Goal: Task Accomplishment & Management: Use online tool/utility

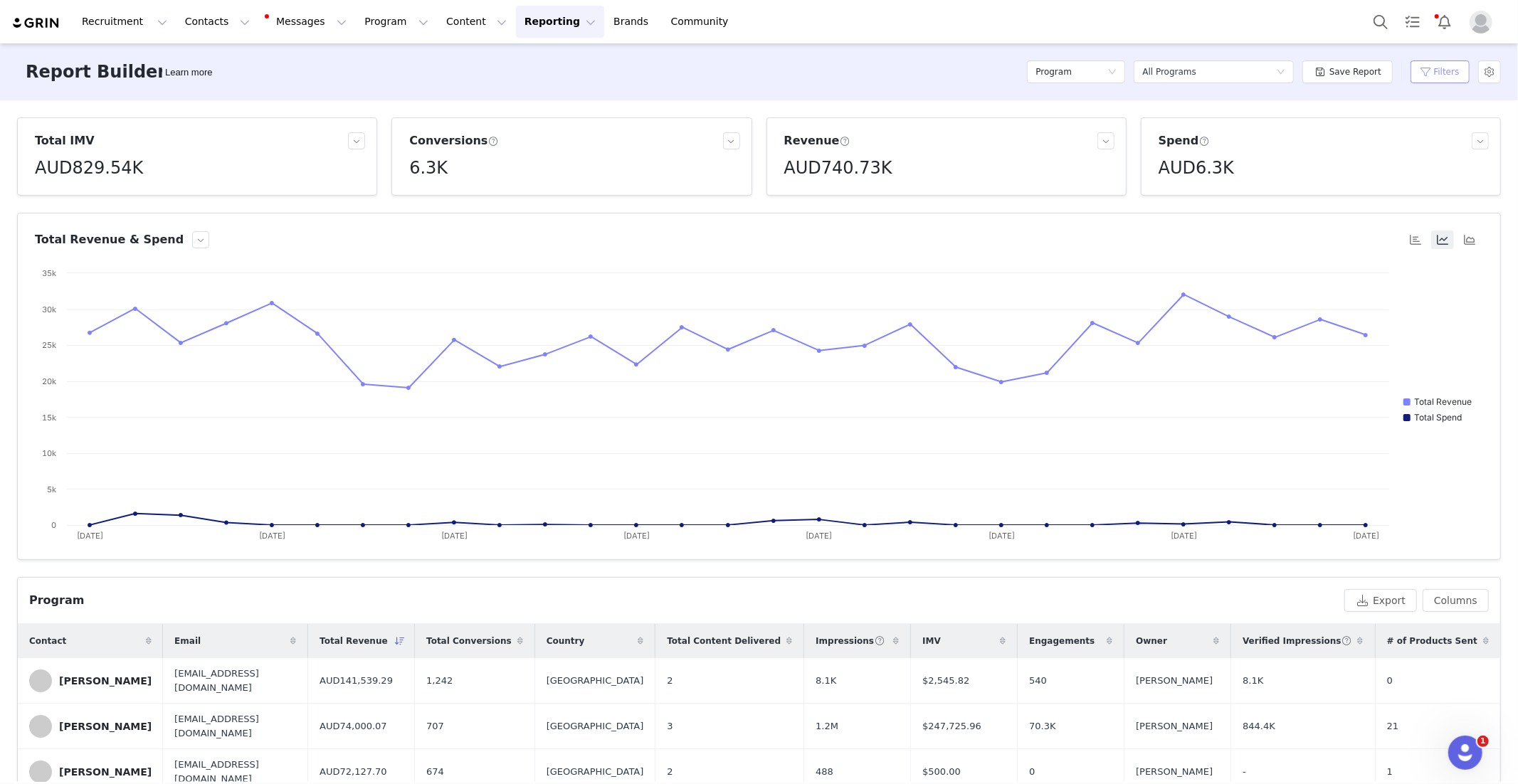
drag, startPoint x: 1435, startPoint y: 74, endPoint x: 1429, endPoint y: 95, distance: 21.8
click at [1434, 74] on button "Filters" at bounding box center [1440, 71] width 59 height 22
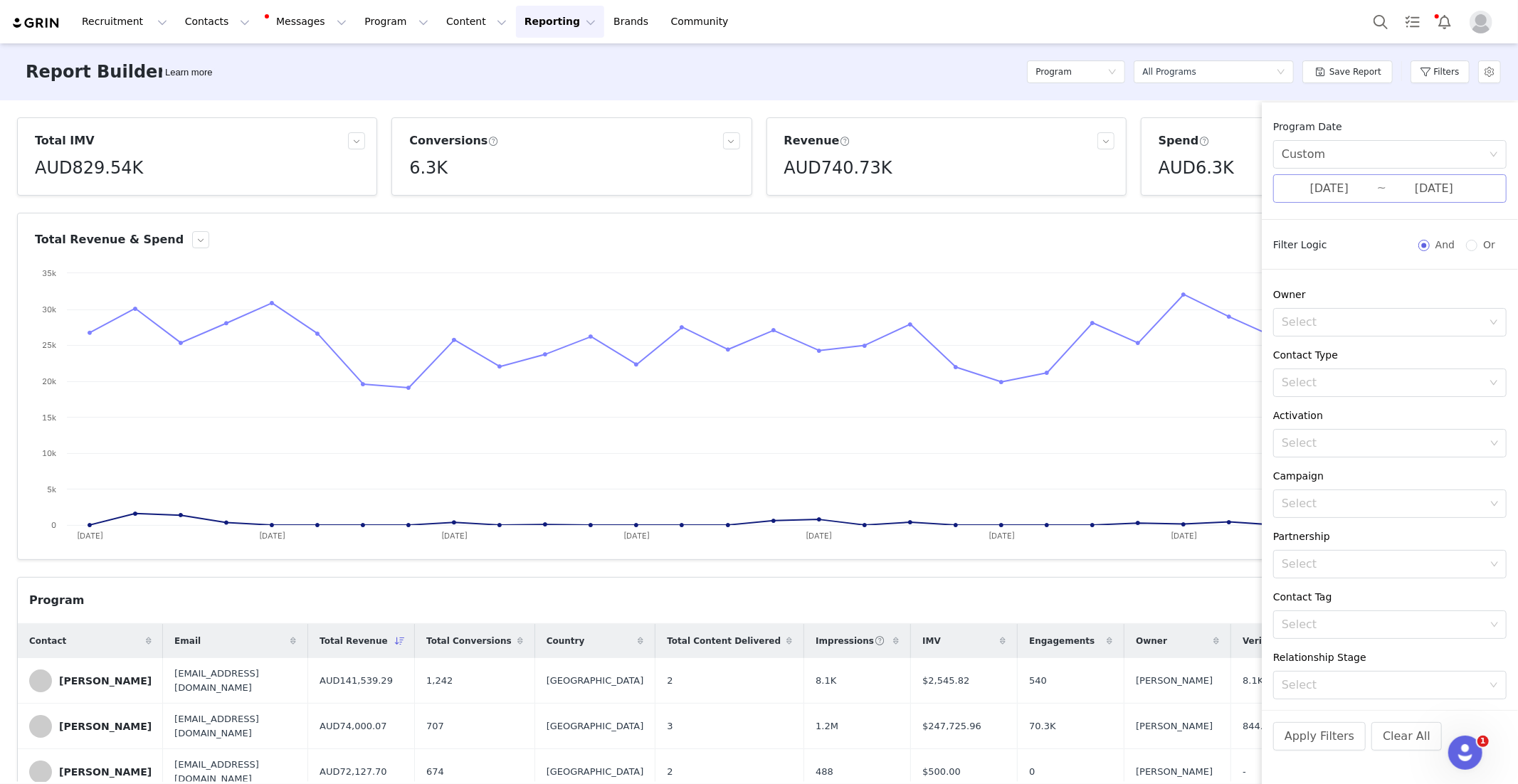
click at [1373, 191] on input "[DATE]" at bounding box center [1329, 188] width 95 height 19
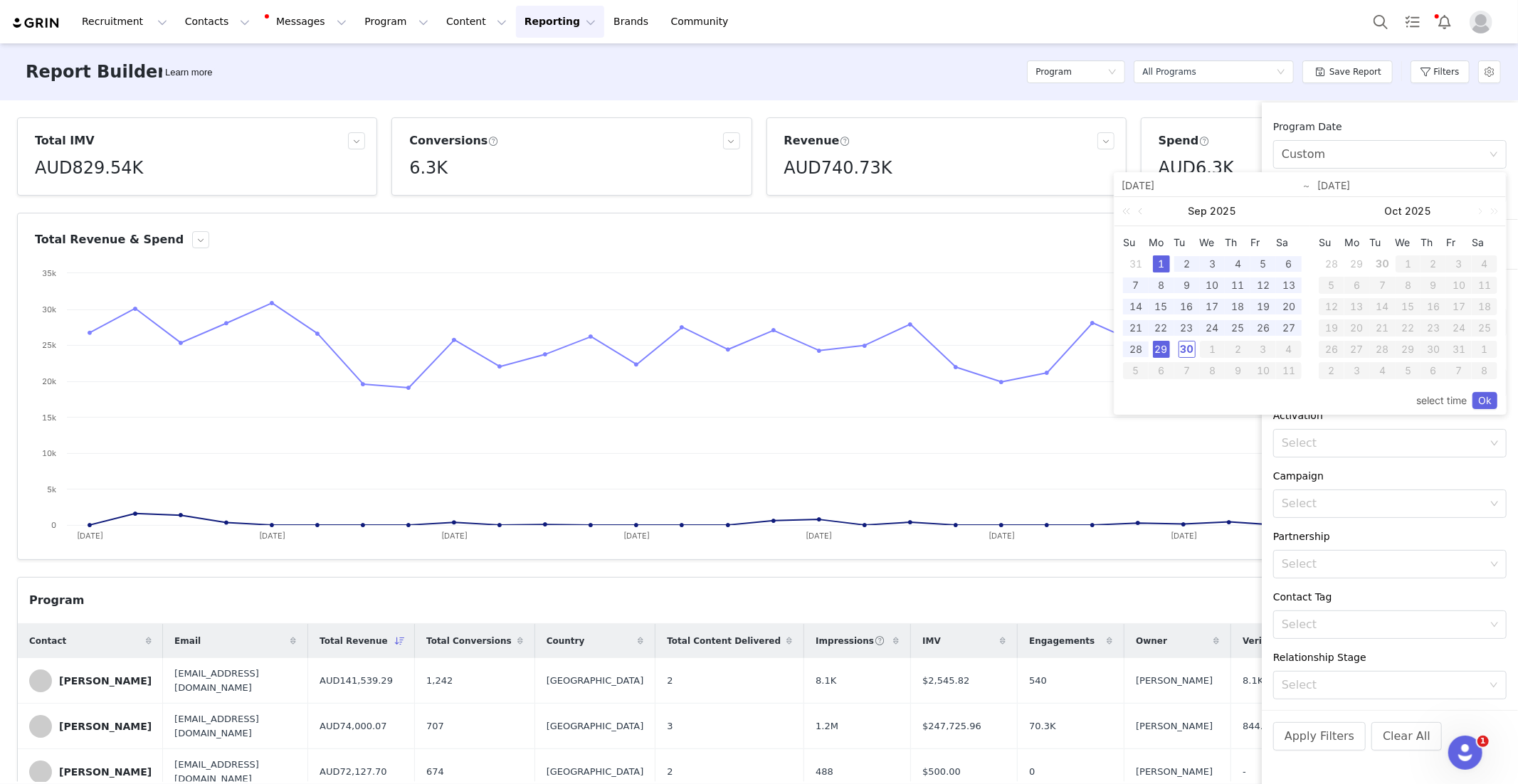
drag, startPoint x: 1165, startPoint y: 323, endPoint x: 1149, endPoint y: 337, distance: 21.3
click at [1164, 323] on div "22" at bounding box center [1160, 328] width 17 height 17
drag, startPoint x: 1138, startPoint y: 349, endPoint x: 1436, endPoint y: 413, distance: 304.8
click at [1139, 349] on div "28" at bounding box center [1135, 349] width 17 height 17
type input "[DATE]"
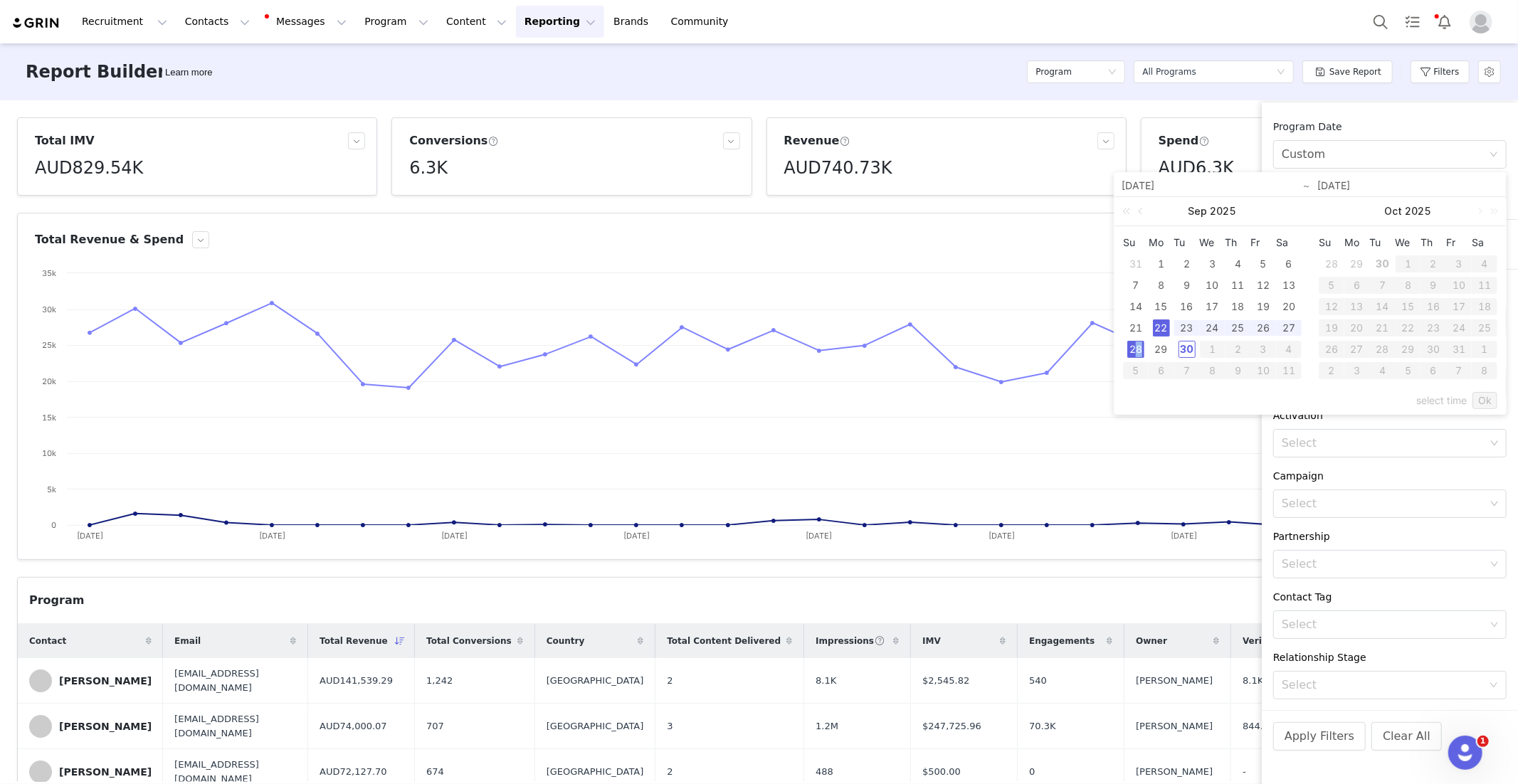
type input "[DATE]"
click at [1479, 395] on link "Ok" at bounding box center [1485, 401] width 25 height 17
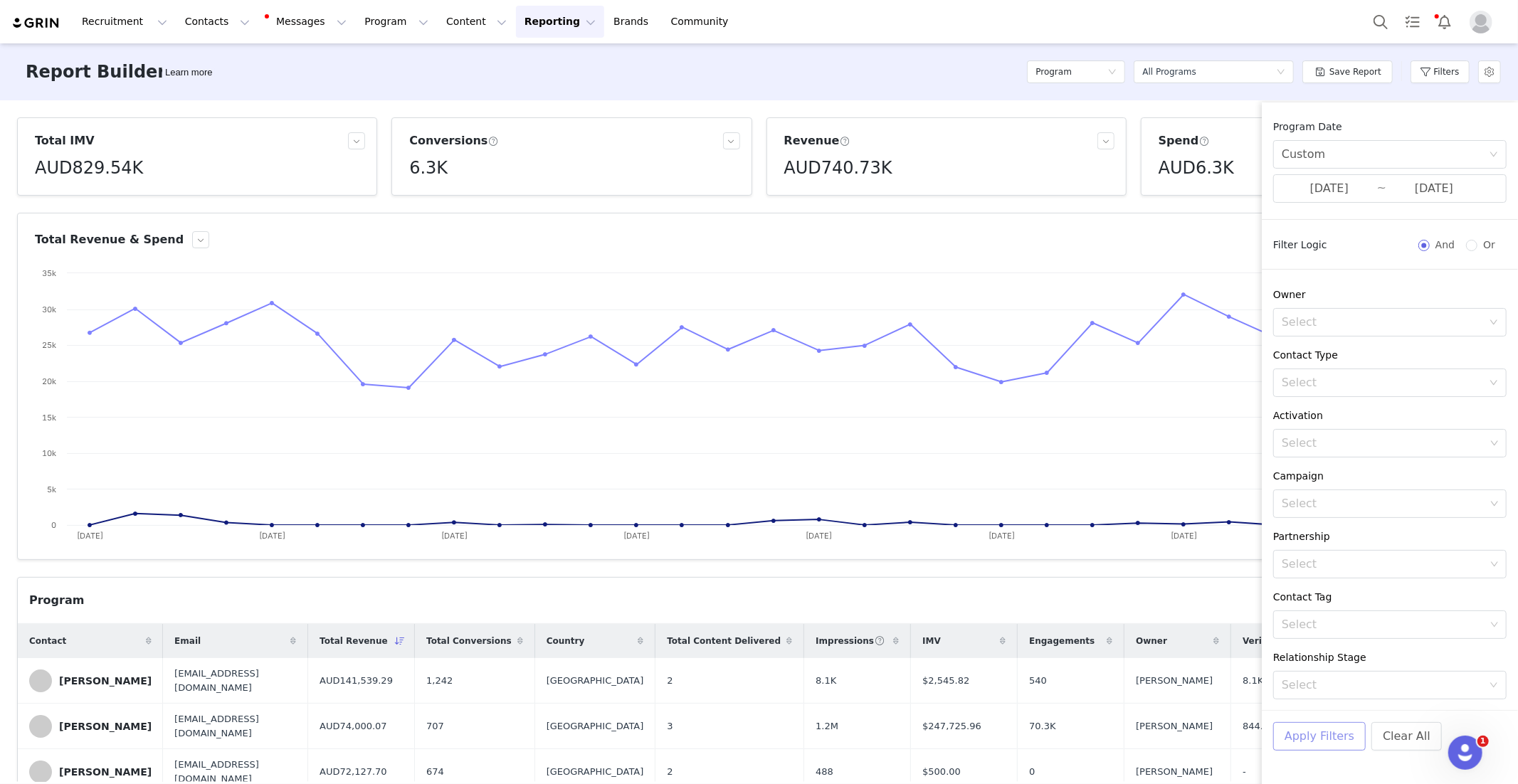
click at [1307, 748] on button "Apply Filters" at bounding box center [1319, 737] width 92 height 29
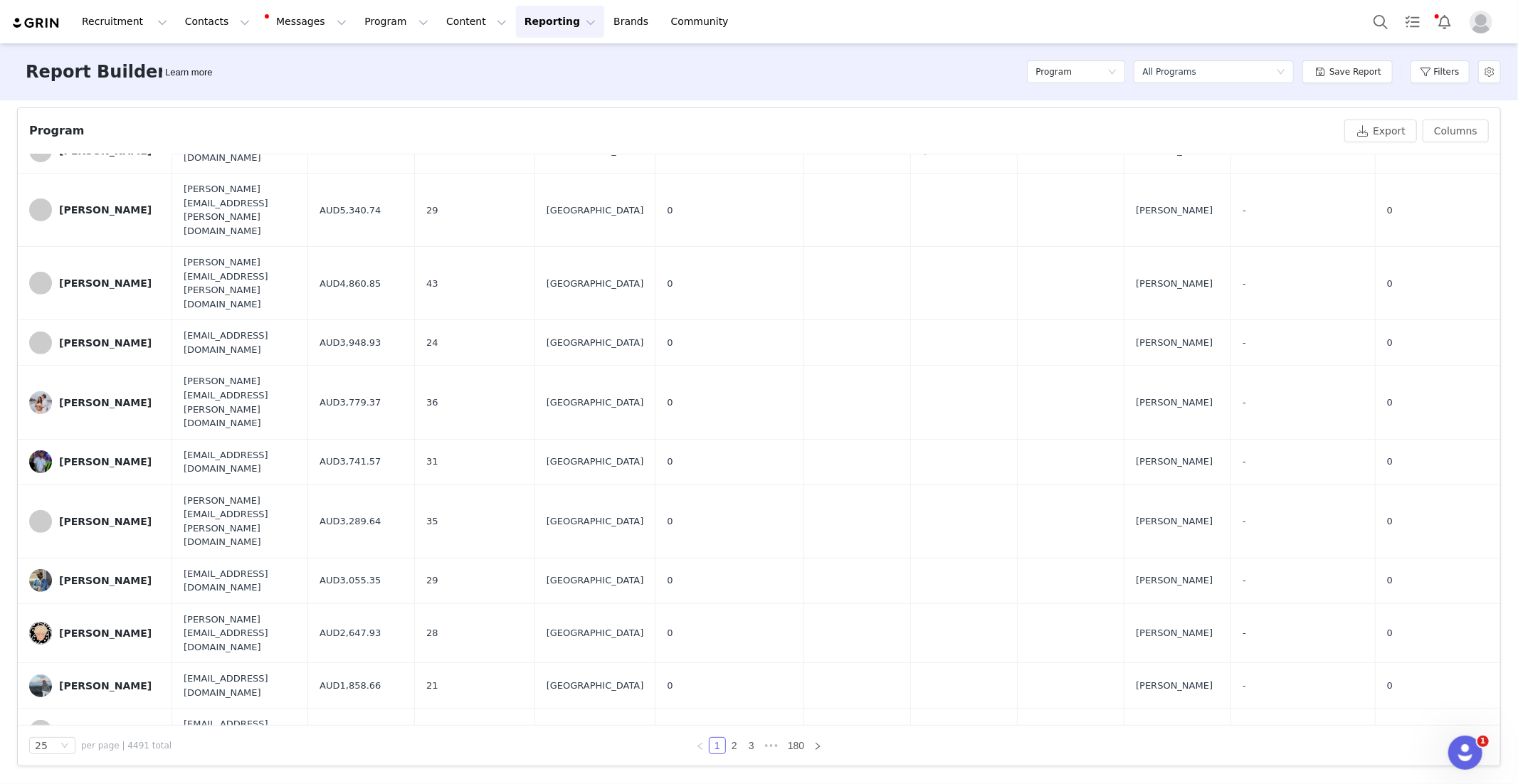
scroll to position [468, 0]
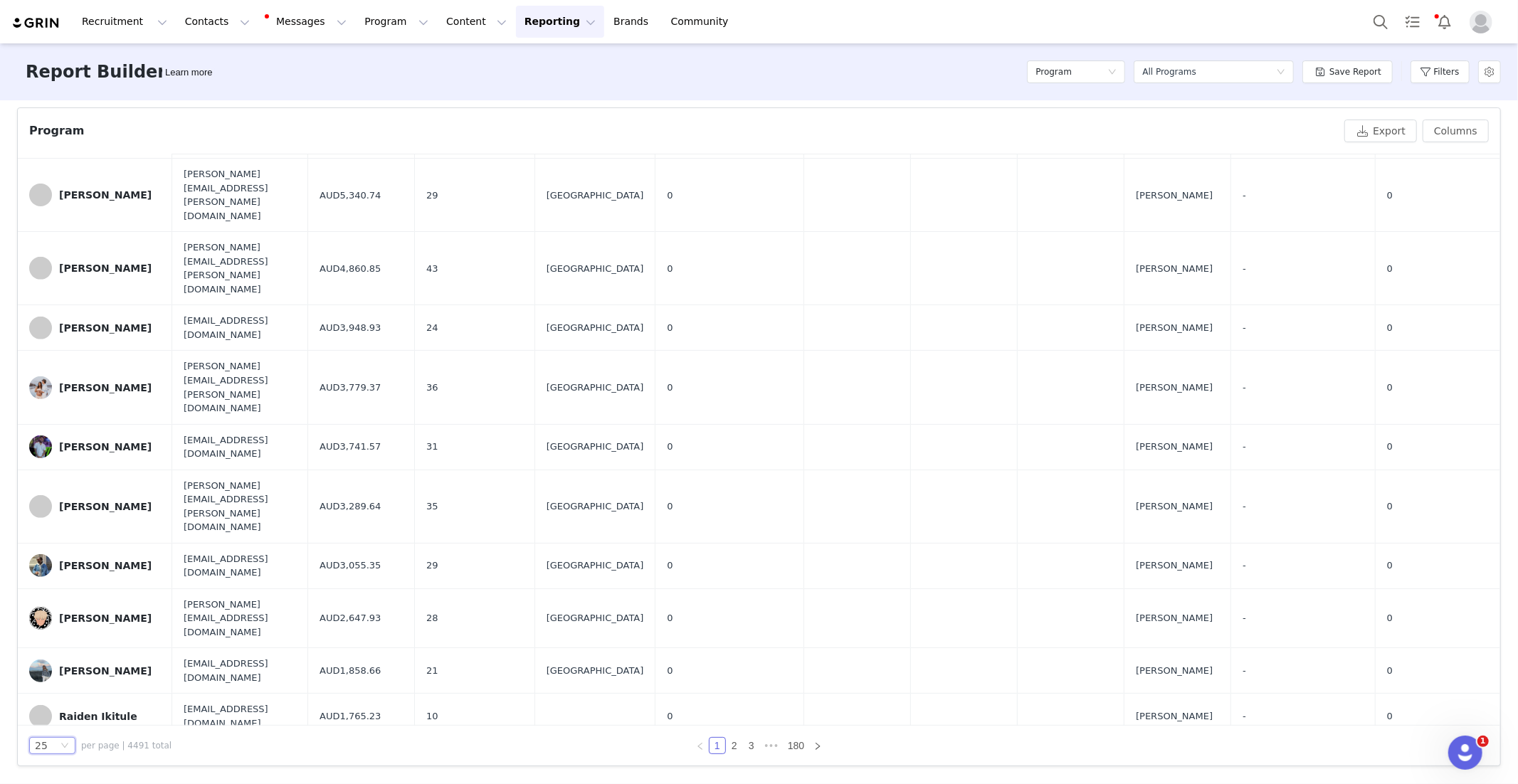
click at [54, 742] on div "25" at bounding box center [46, 745] width 22 height 15
click at [61, 696] on li "50" at bounding box center [53, 696] width 47 height 22
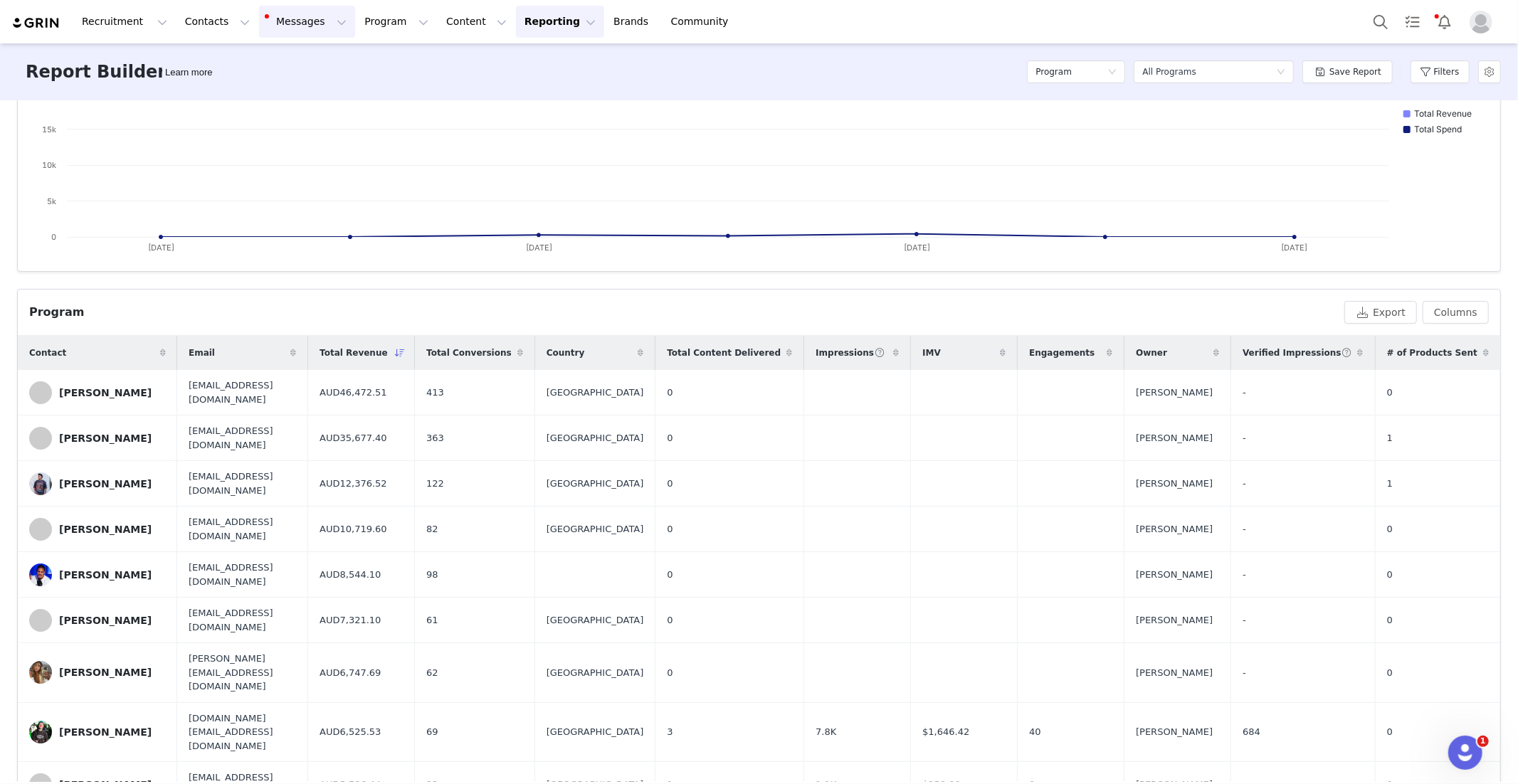
scroll to position [0, 0]
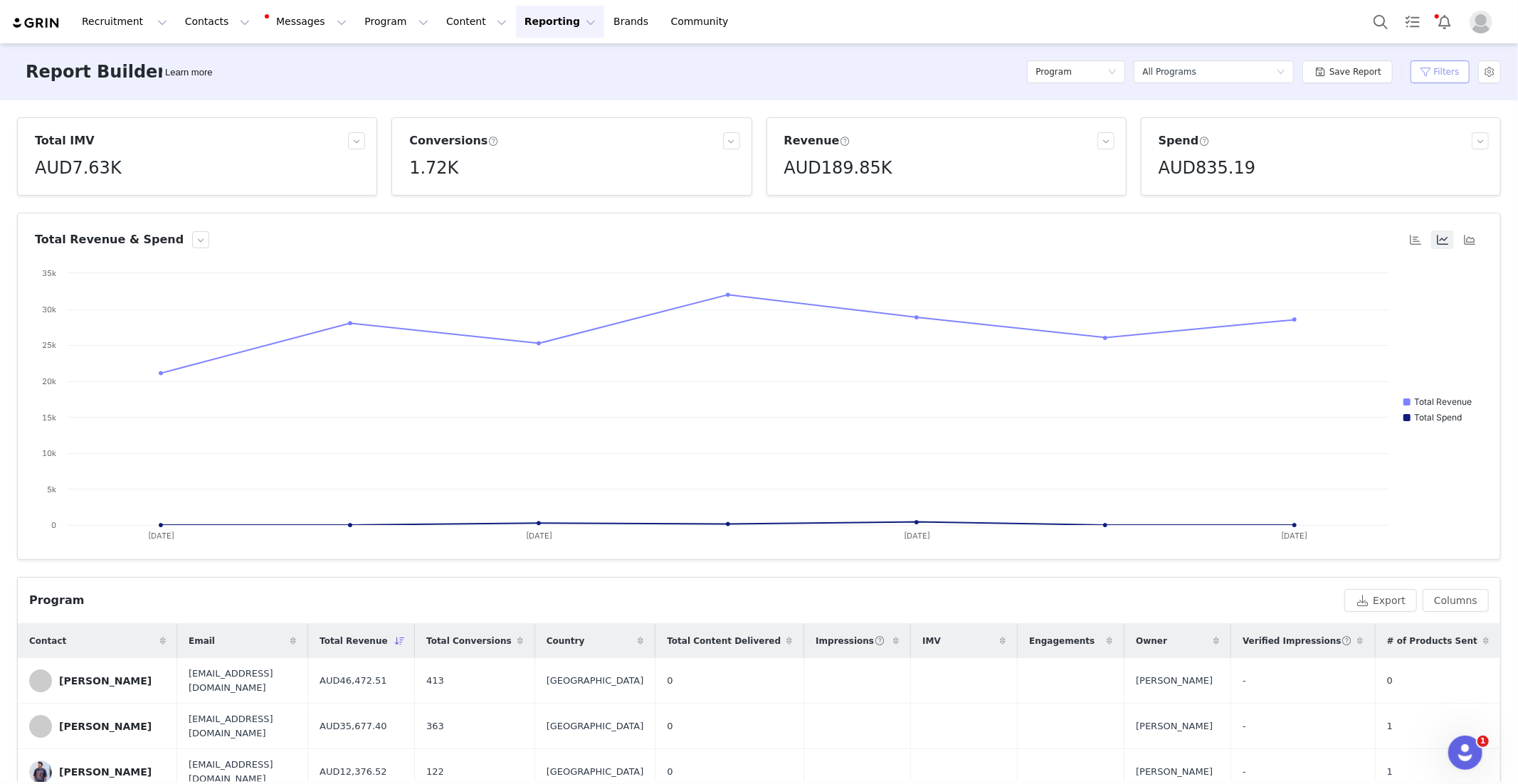
click at [1429, 71] on button "Filters" at bounding box center [1440, 71] width 59 height 22
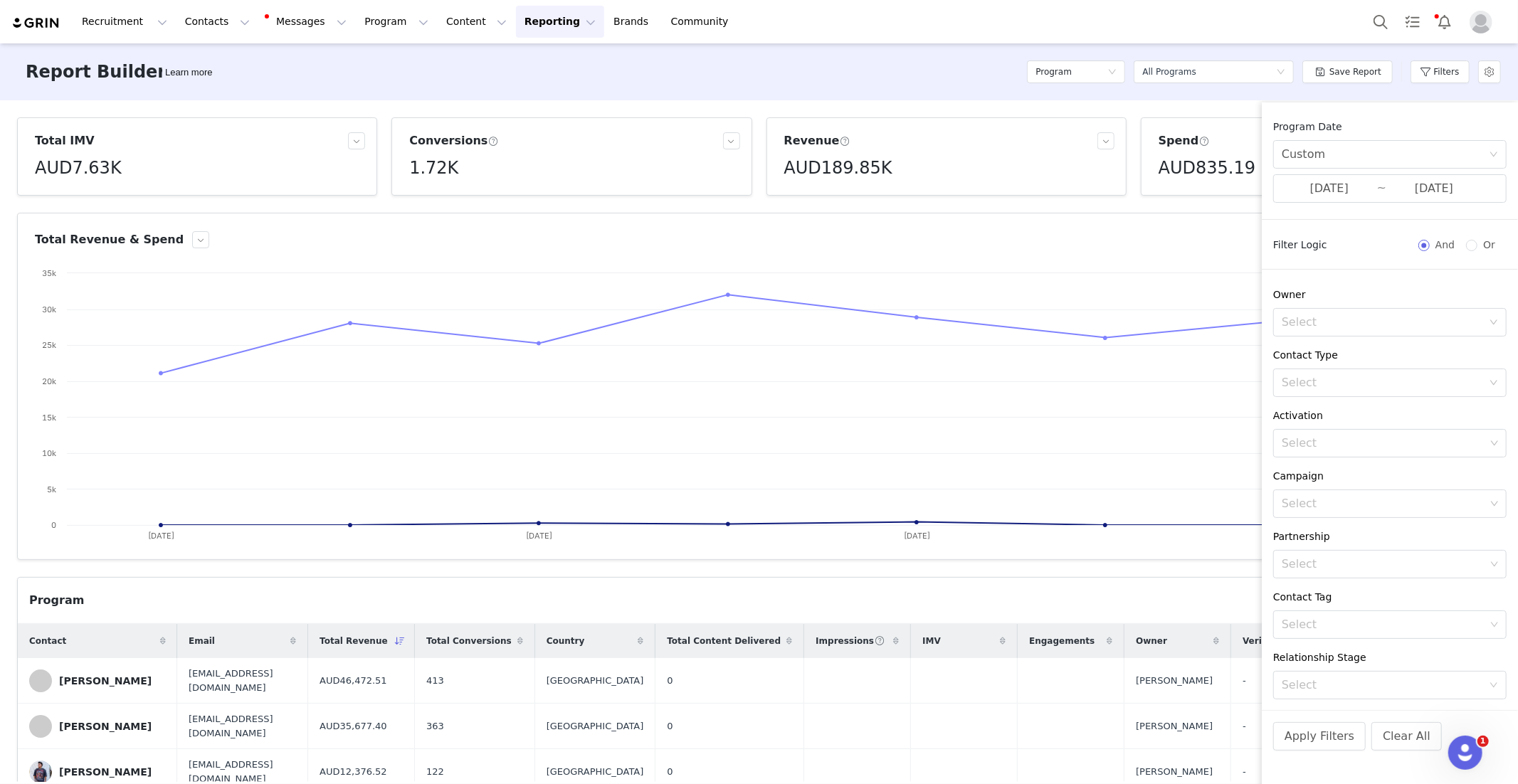
drag, startPoint x: 1369, startPoint y: 87, endPoint x: 1386, endPoint y: 84, distance: 17.3
click at [1374, 86] on div "Save Report" at bounding box center [1347, 72] width 91 height 43
click at [1417, 79] on button "Filters" at bounding box center [1440, 71] width 59 height 22
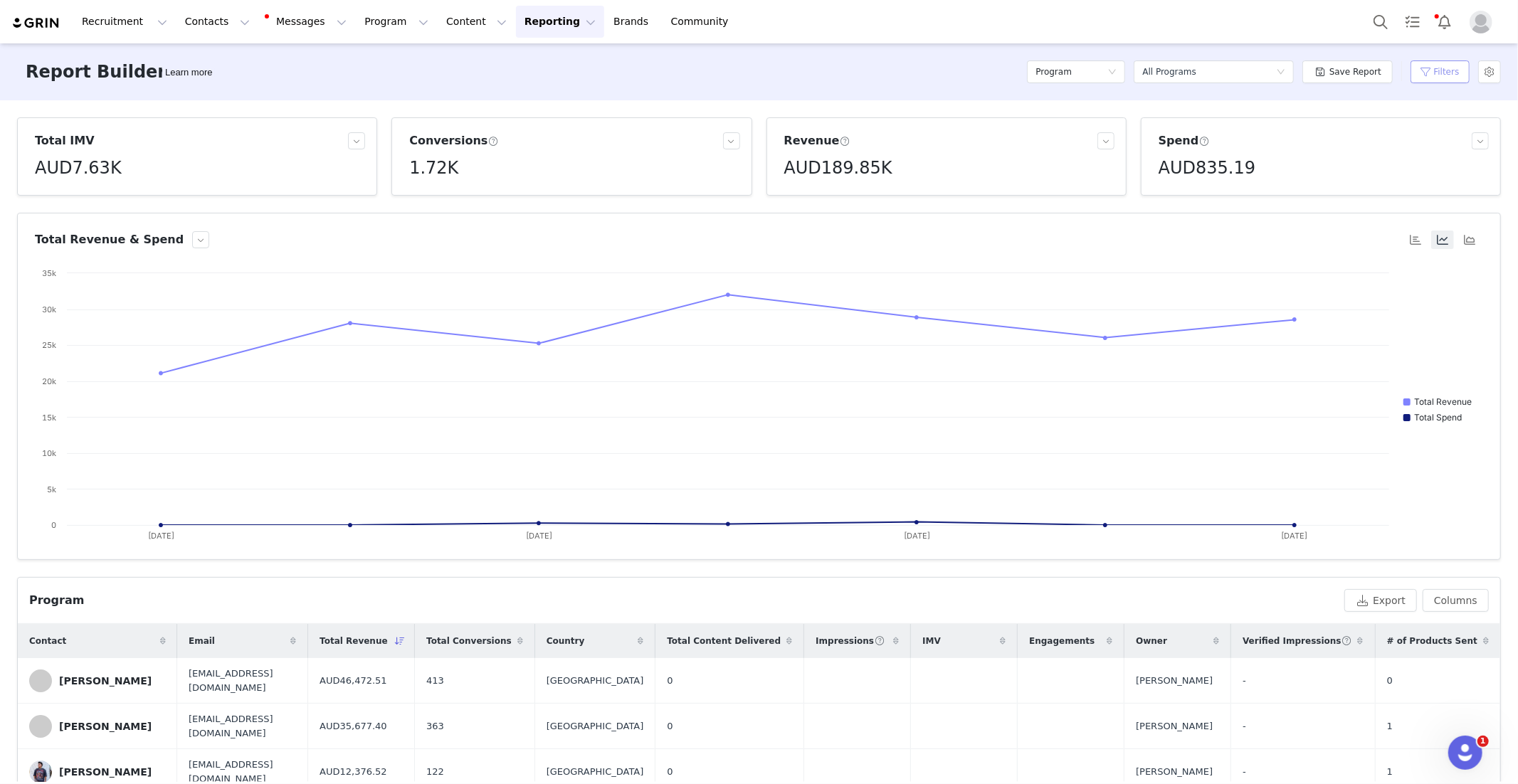
click at [1434, 79] on button "Filters" at bounding box center [1440, 71] width 59 height 22
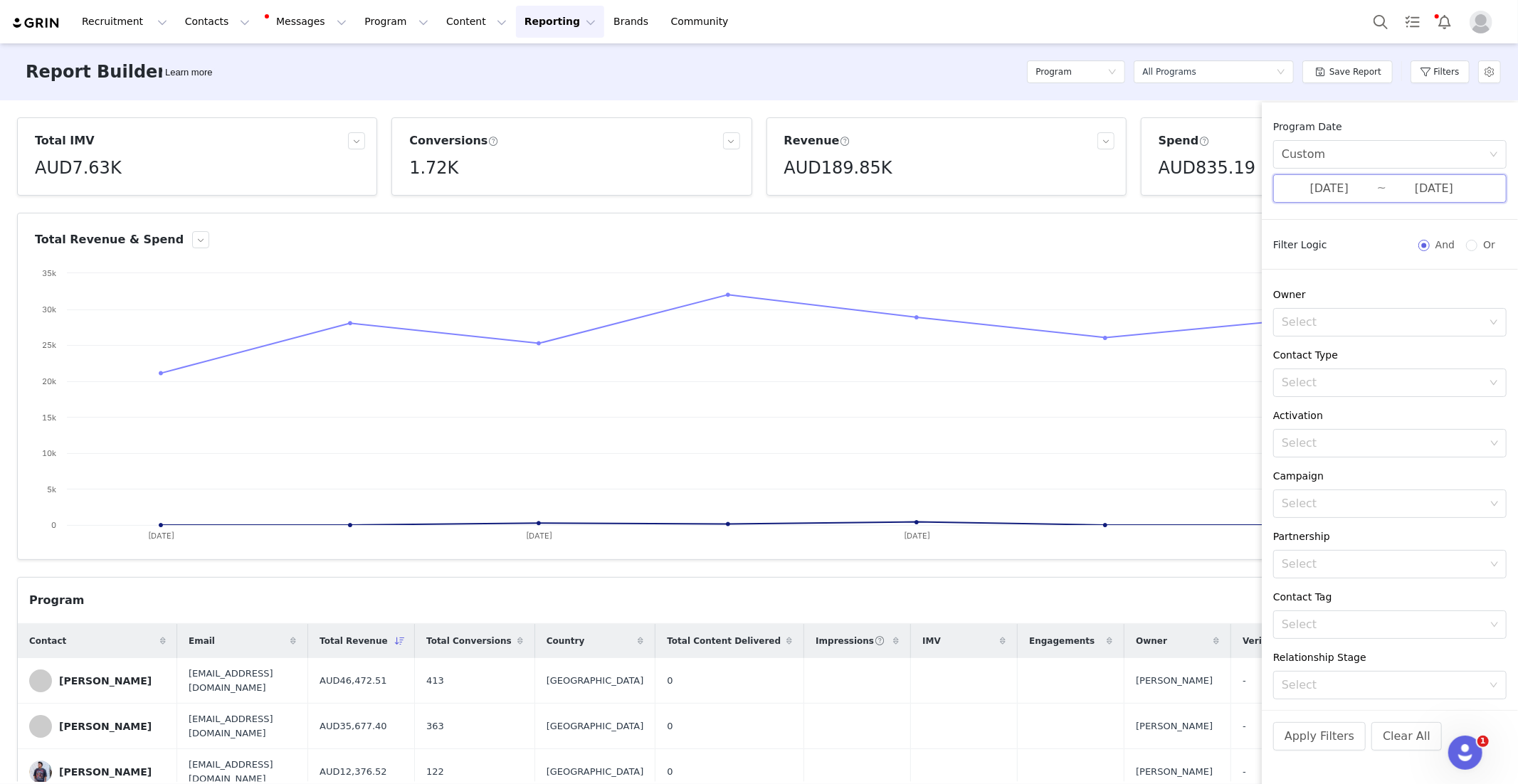
click at [1333, 177] on span "[DATE] ~ [DATE]" at bounding box center [1390, 189] width 233 height 29
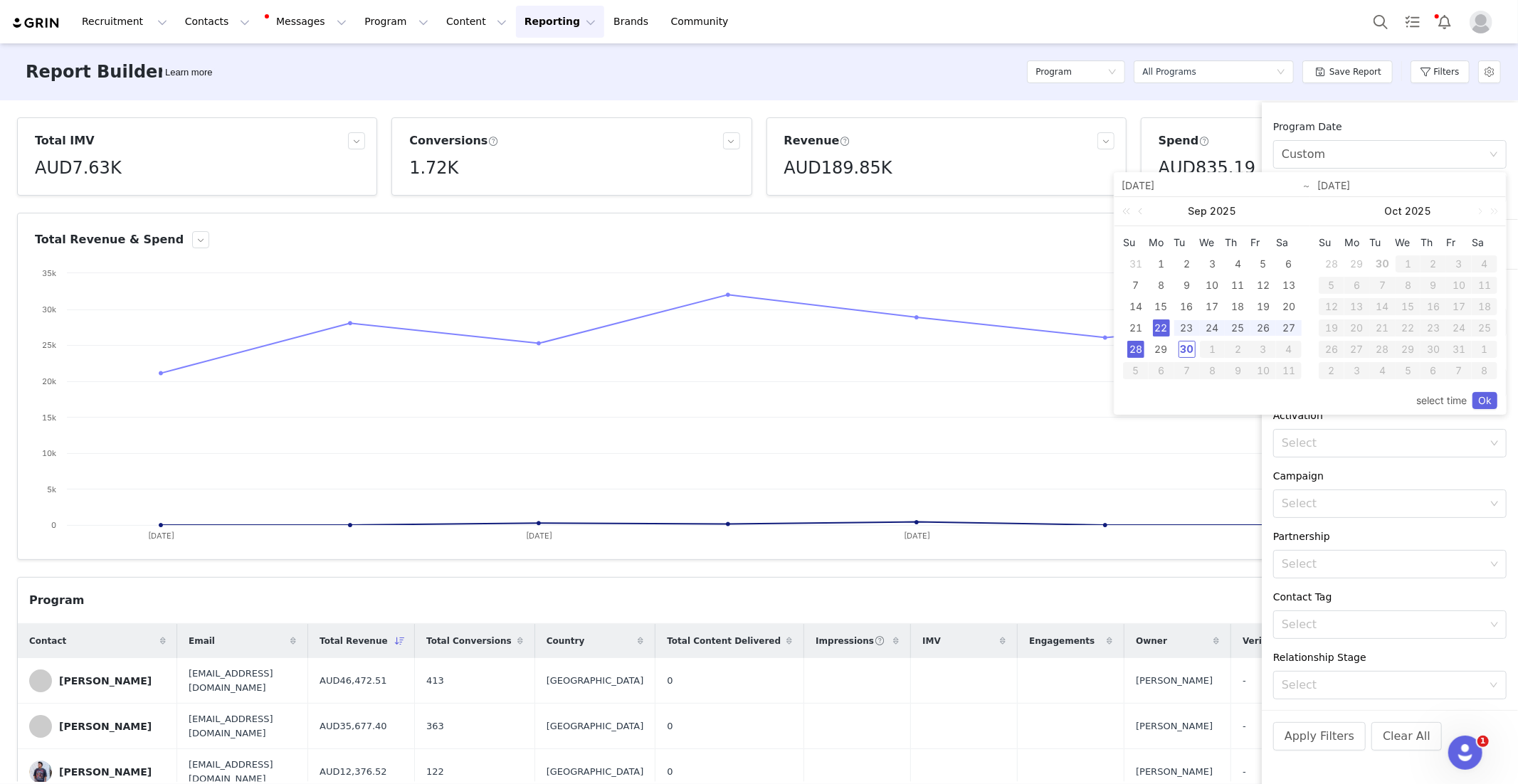
drag, startPoint x: 1160, startPoint y: 268, endPoint x: 1186, endPoint y: 337, distance: 73.7
click at [1161, 269] on div "1" at bounding box center [1160, 263] width 17 height 17
drag, startPoint x: 1164, startPoint y: 353, endPoint x: 1230, endPoint y: 358, distance: 66.2
click at [1167, 352] on div "29" at bounding box center [1160, 349] width 17 height 17
type input "[DATE]"
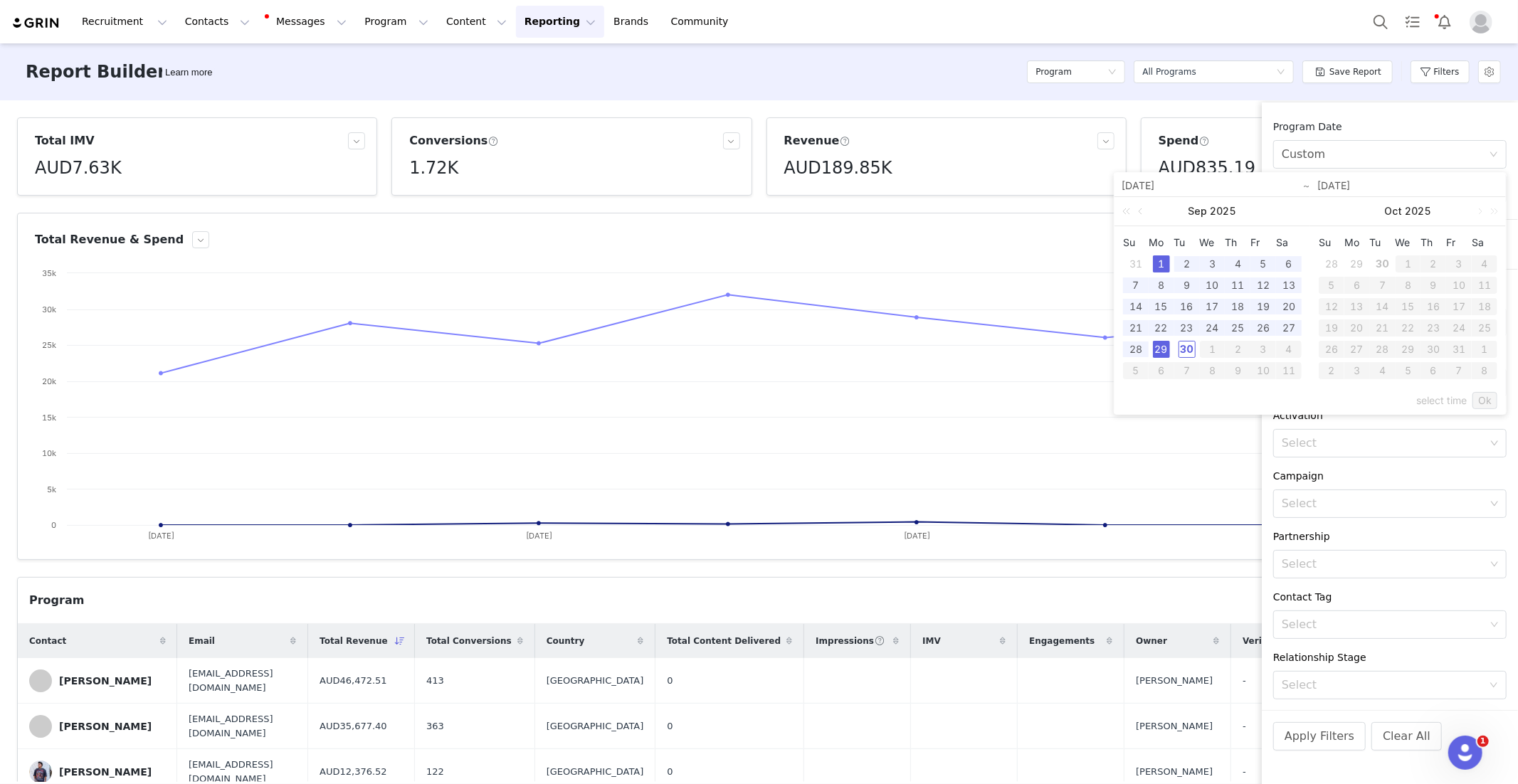
type input "[DATE]"
click at [1488, 399] on link "Ok" at bounding box center [1485, 401] width 25 height 17
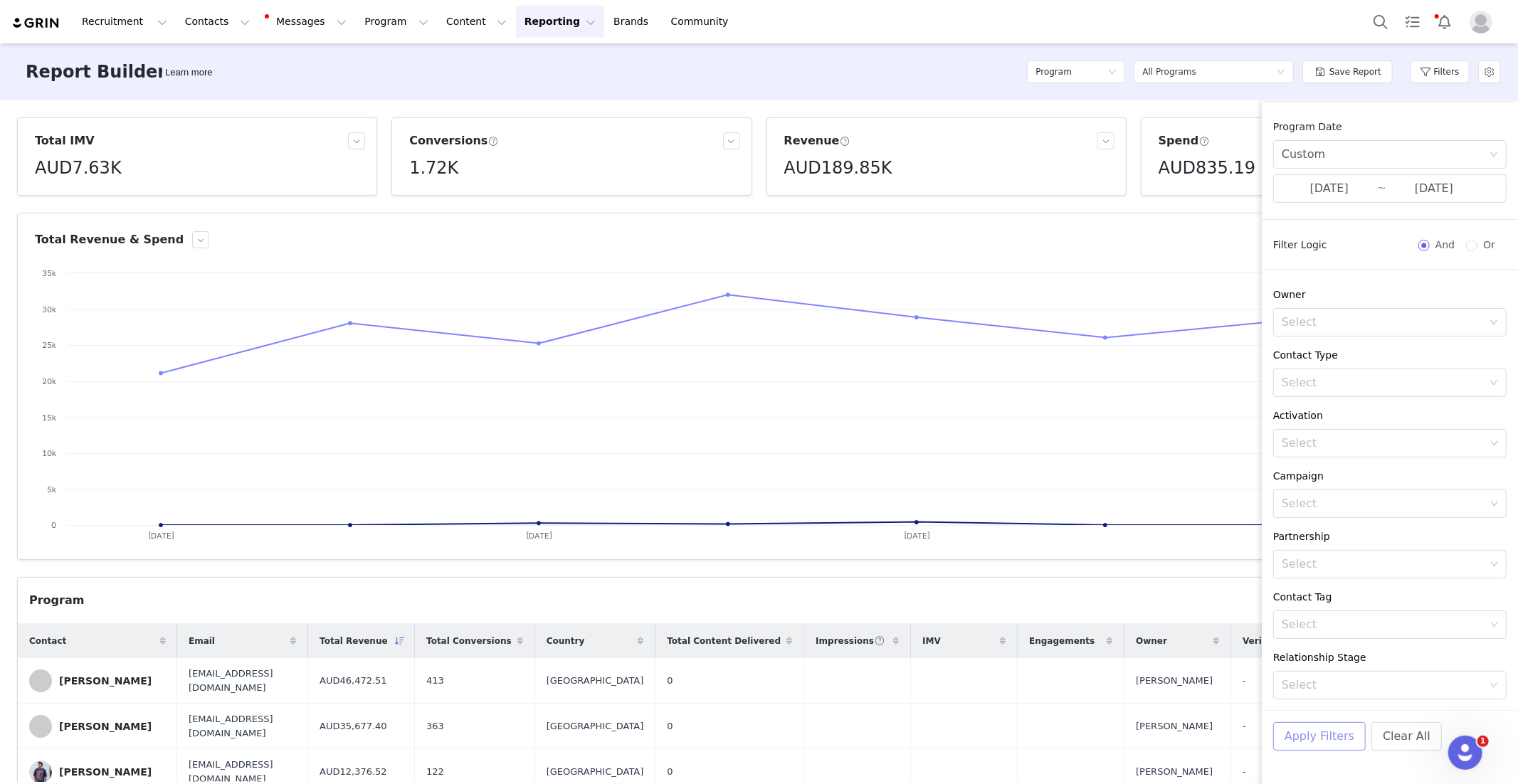
drag, startPoint x: 1308, startPoint y: 737, endPoint x: 490, endPoint y: 645, distance: 823.2
click at [1307, 737] on button "Apply Filters" at bounding box center [1319, 737] width 92 height 29
